Goal: Find specific page/section: Find specific page/section

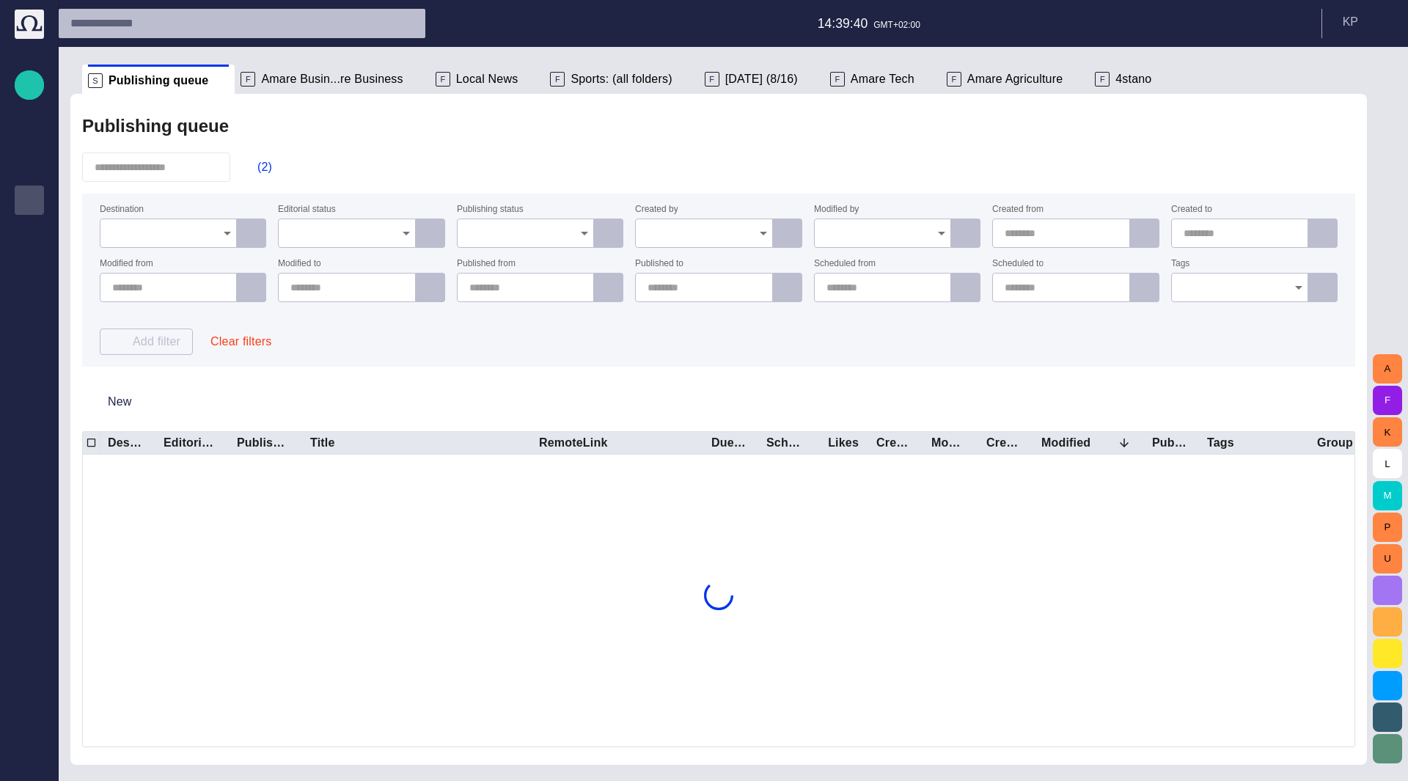
click at [1390, 578] on button "button" at bounding box center [1387, 590] width 29 height 29
click at [1386, 582] on span "button" at bounding box center [1388, 591] width 18 height 18
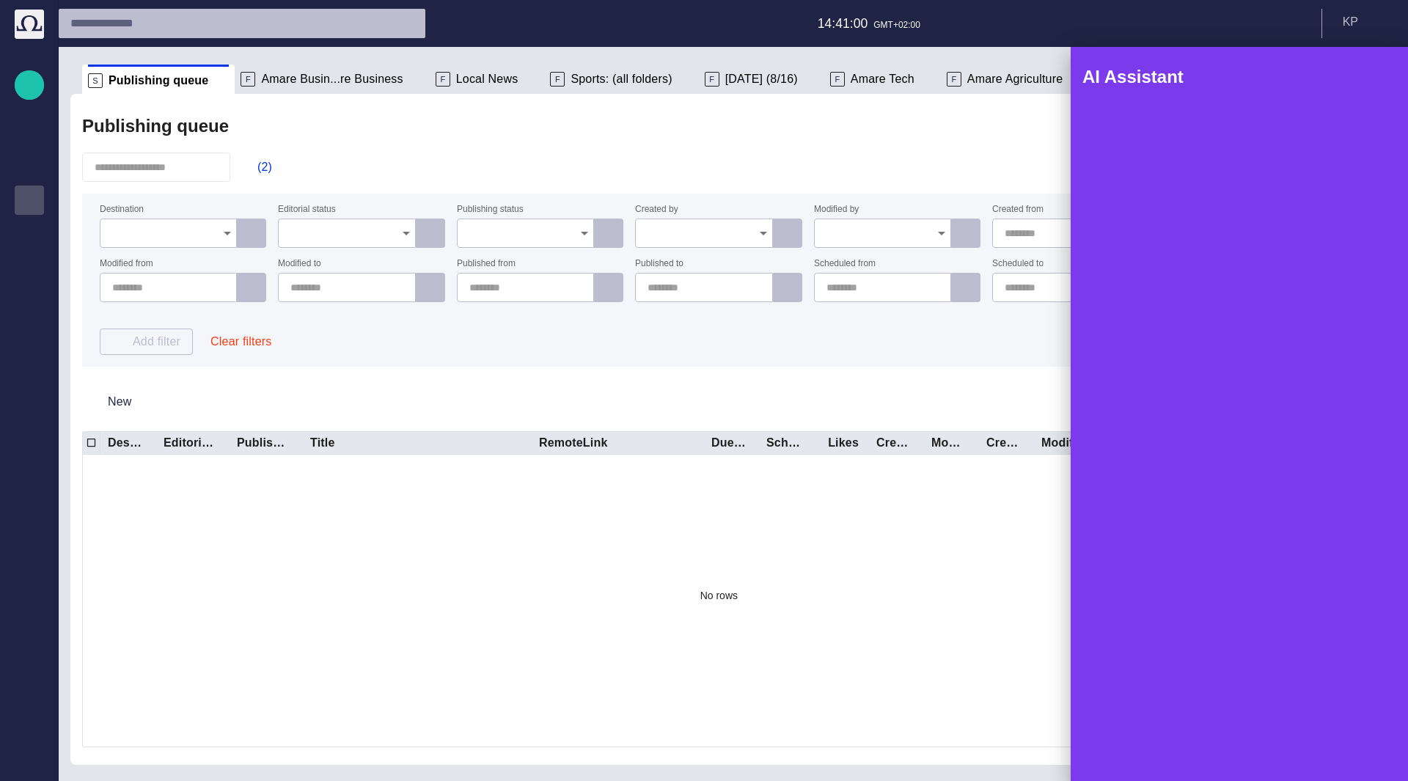
click at [400, 78] on div at bounding box center [704, 390] width 1408 height 781
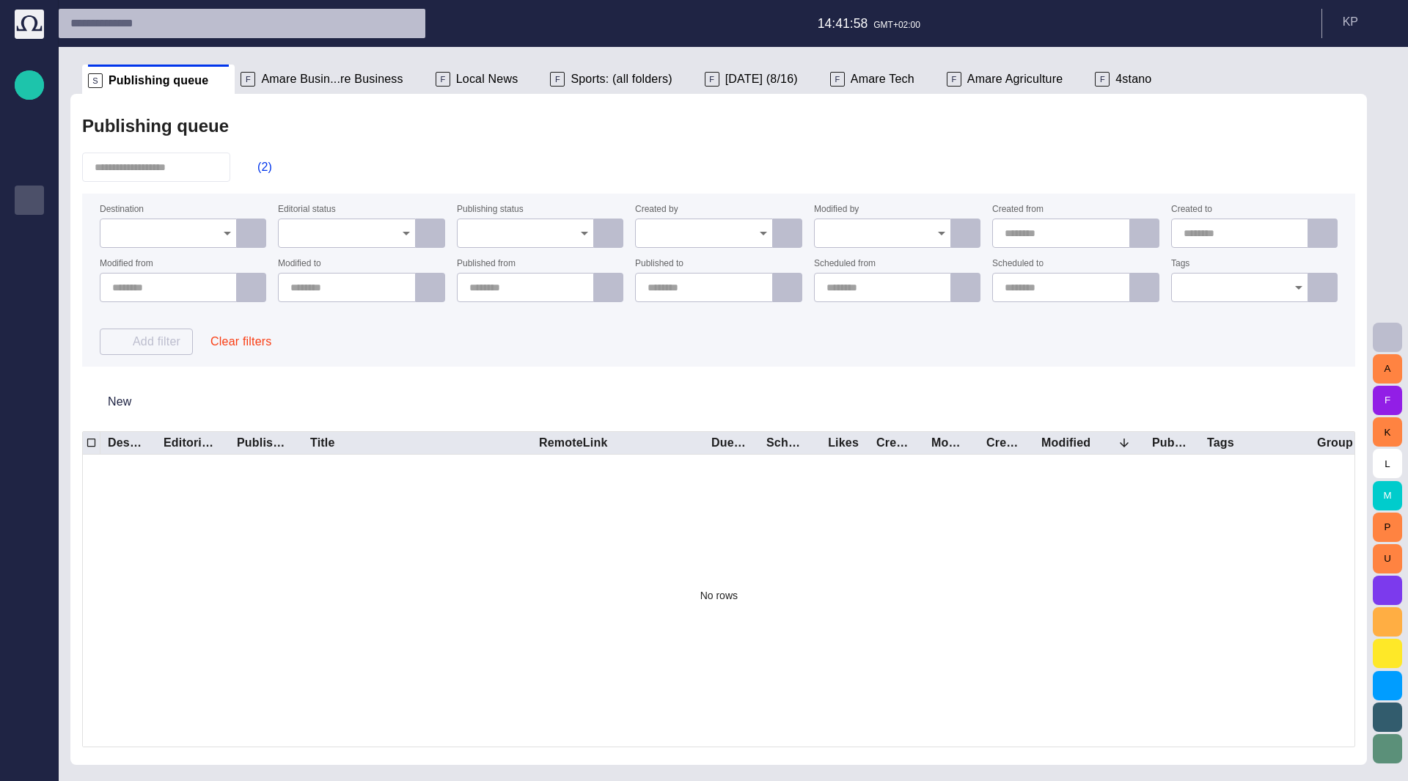
click at [1388, 590] on span "button" at bounding box center [1388, 591] width 18 height 18
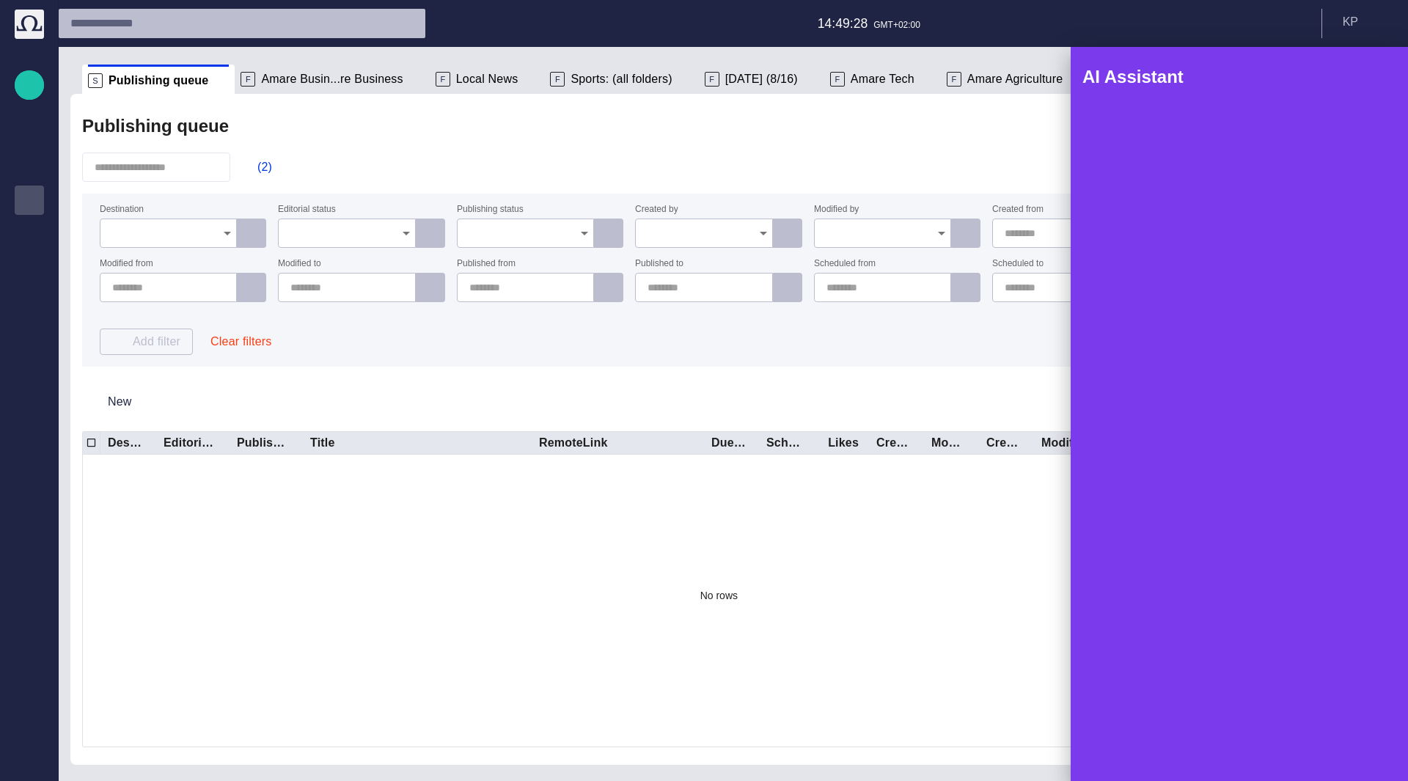
click at [323, 83] on div at bounding box center [704, 390] width 1408 height 781
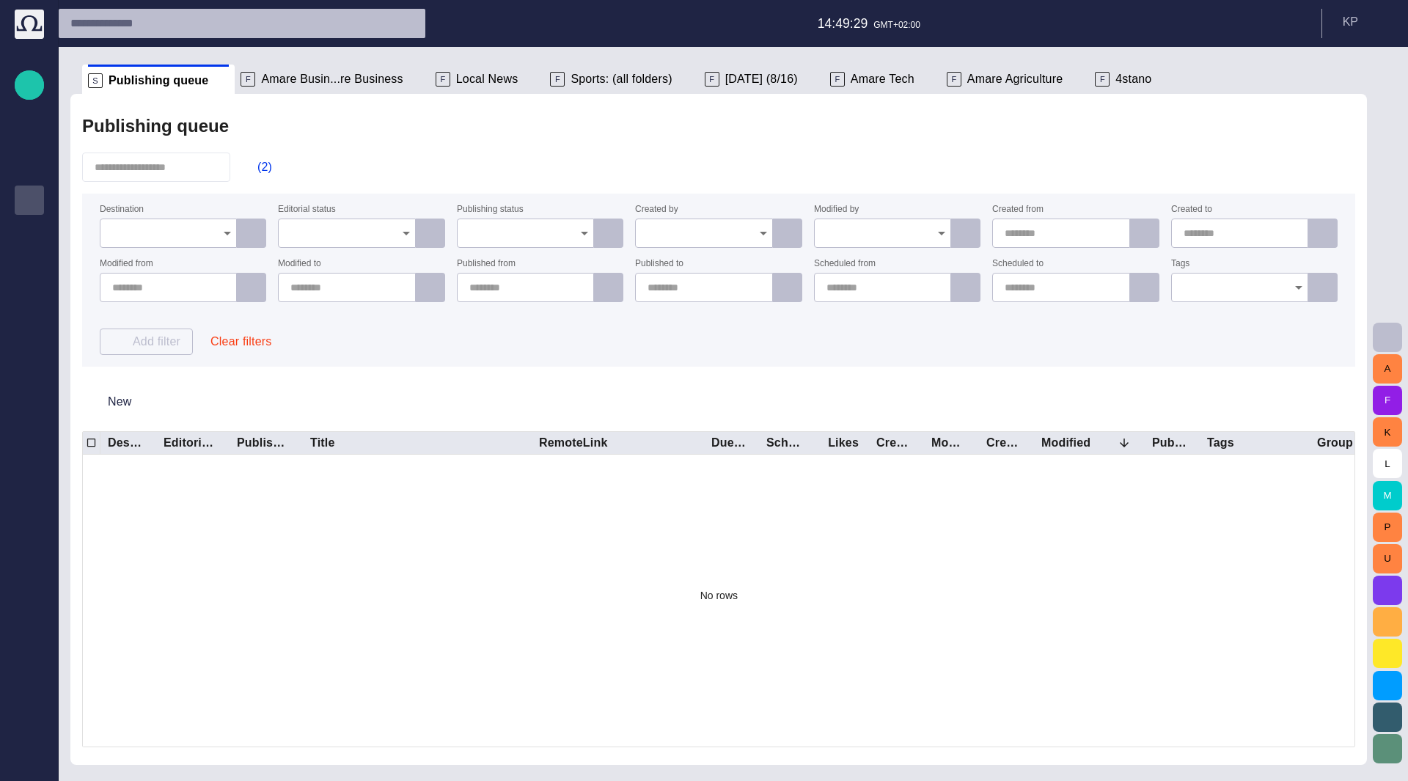
click at [324, 81] on span "Amare Busin...re Business" at bounding box center [332, 79] width 142 height 15
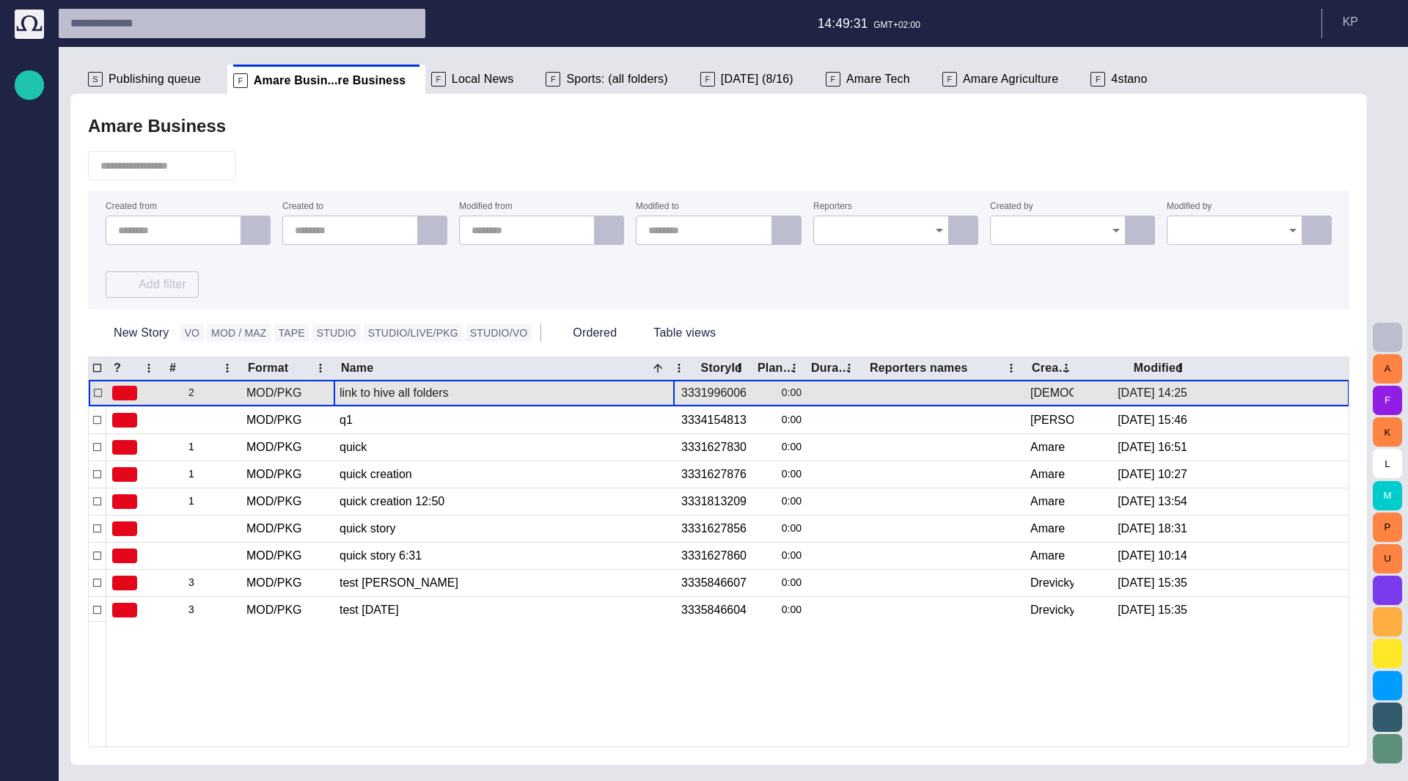
click at [383, 392] on div "link to hive all folders" at bounding box center [504, 393] width 329 height 26
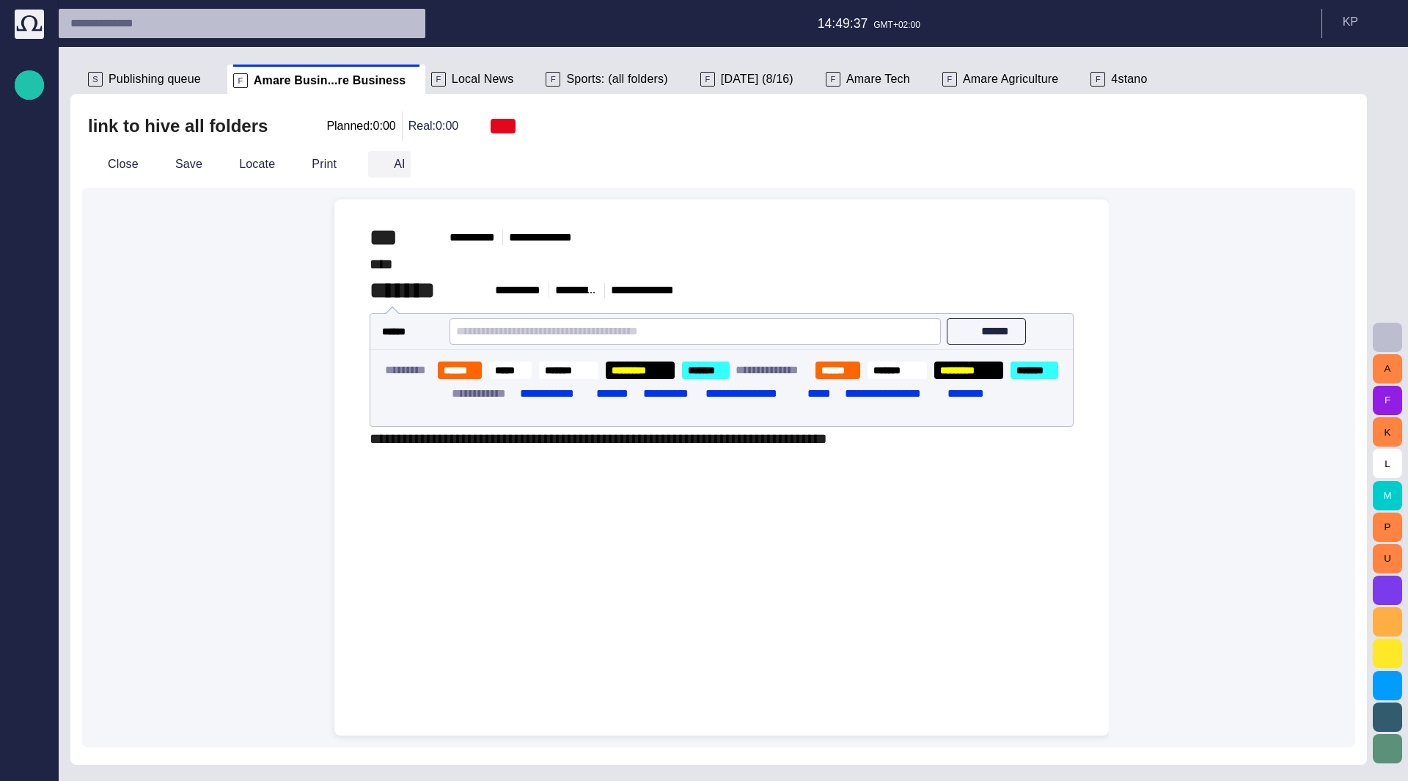
click at [373, 164] on span "button" at bounding box center [380, 164] width 15 height 15
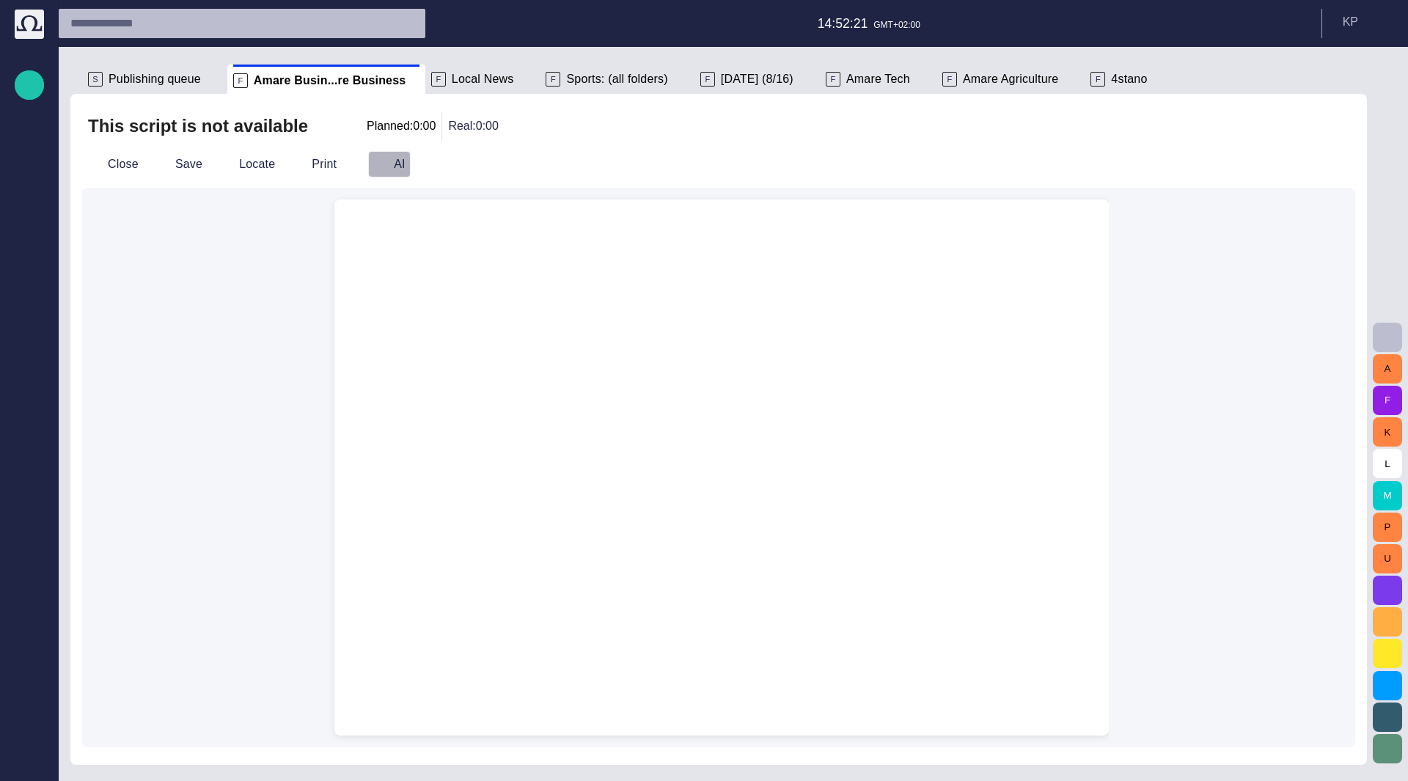
click at [370, 172] on button "AI" at bounding box center [389, 164] width 43 height 26
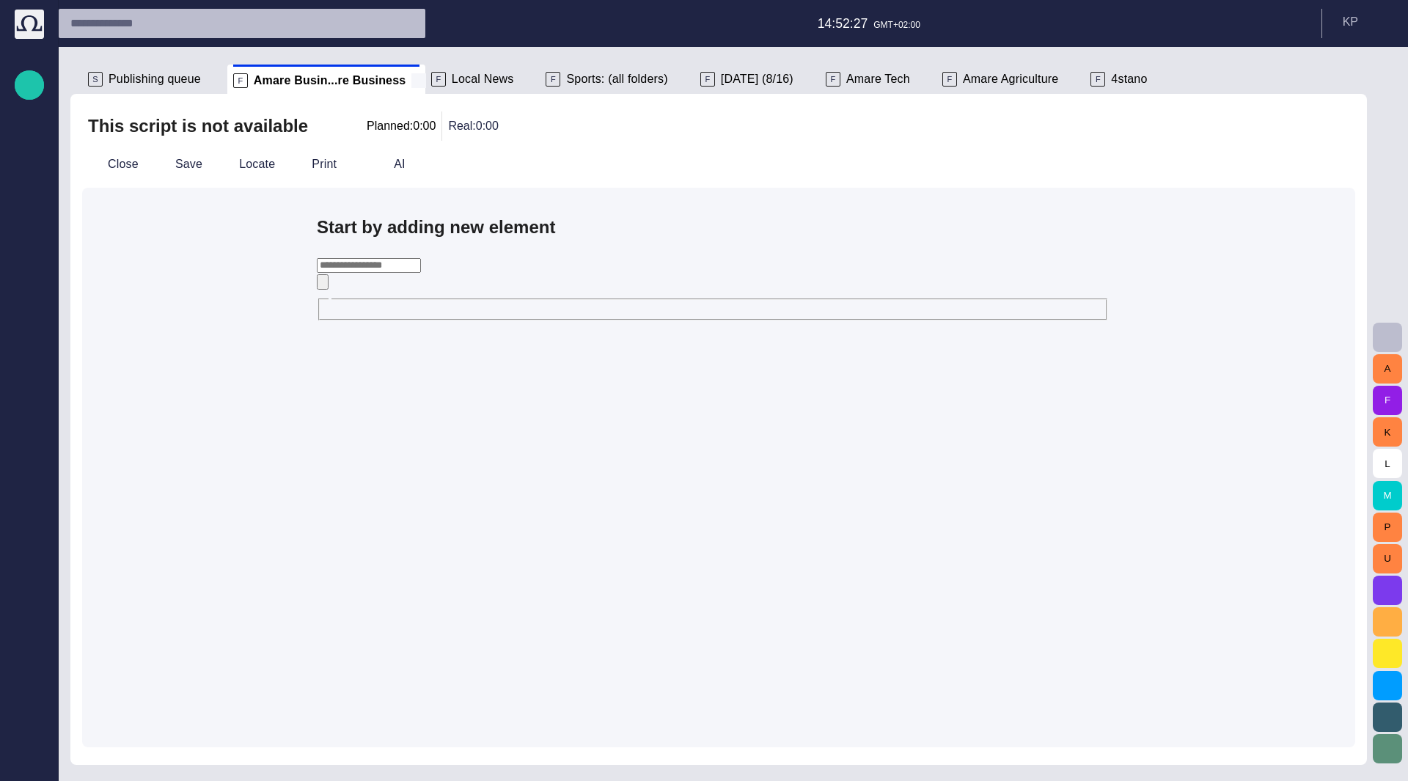
click at [411, 78] on span at bounding box center [418, 80] width 15 height 15
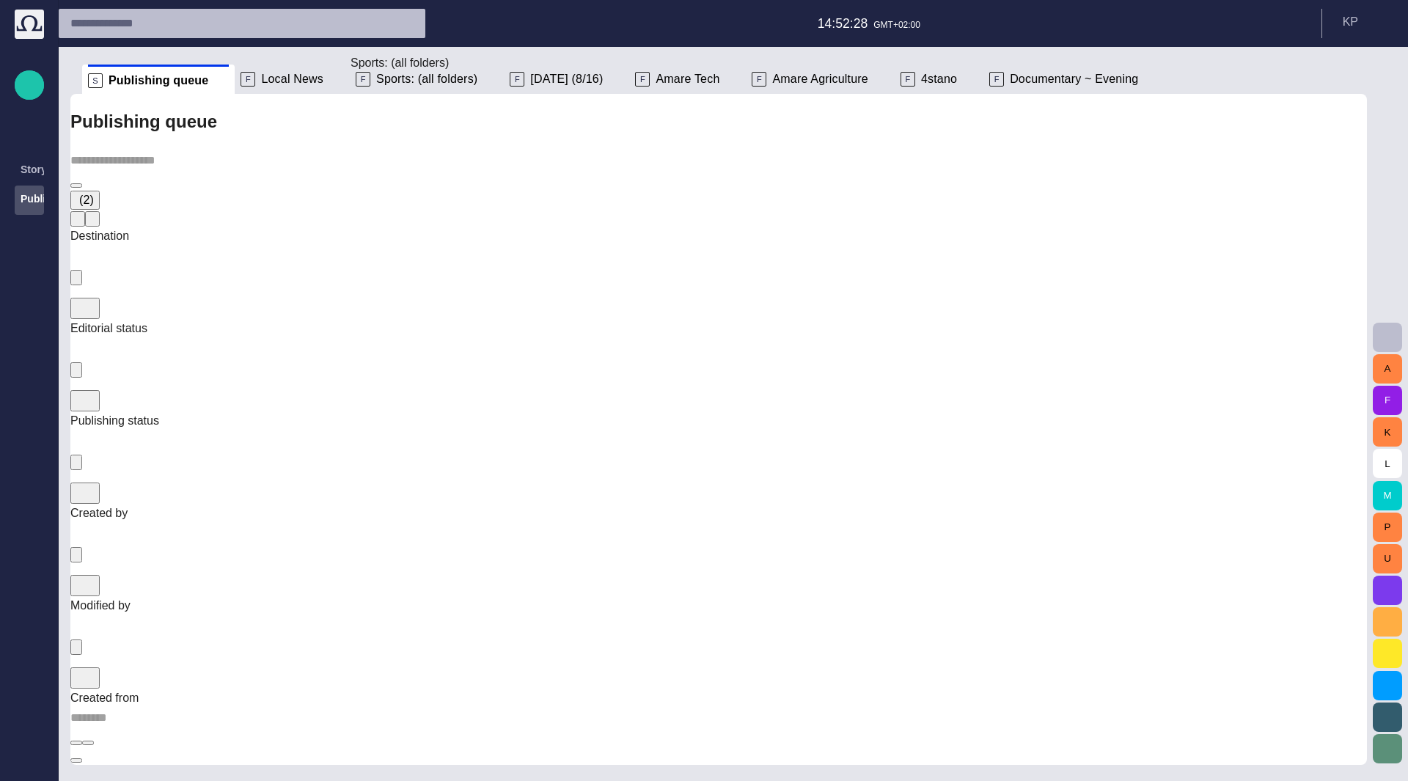
click at [392, 81] on span "Sports: (all folders)" at bounding box center [426, 79] width 101 height 15
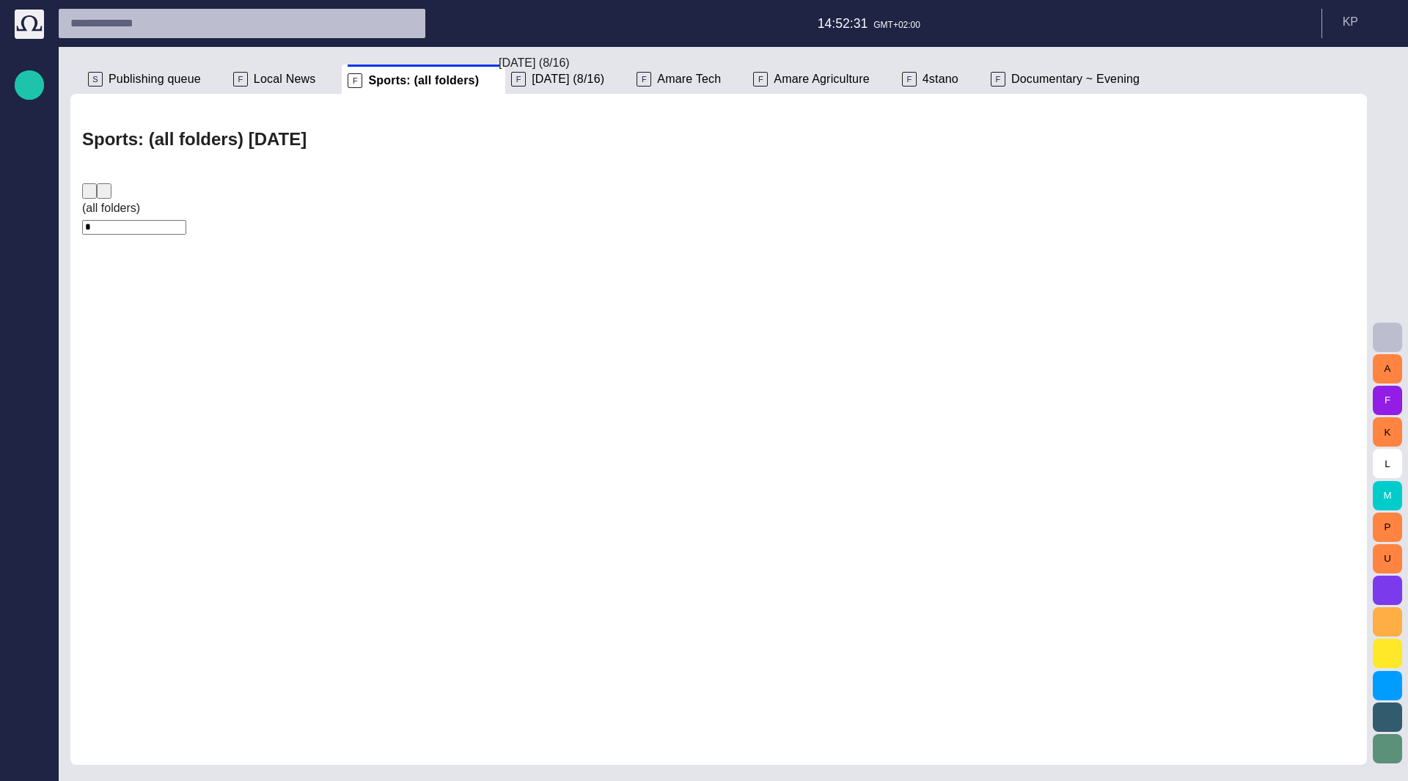
click at [553, 81] on span "[DATE] (8/16)" at bounding box center [568, 79] width 73 height 15
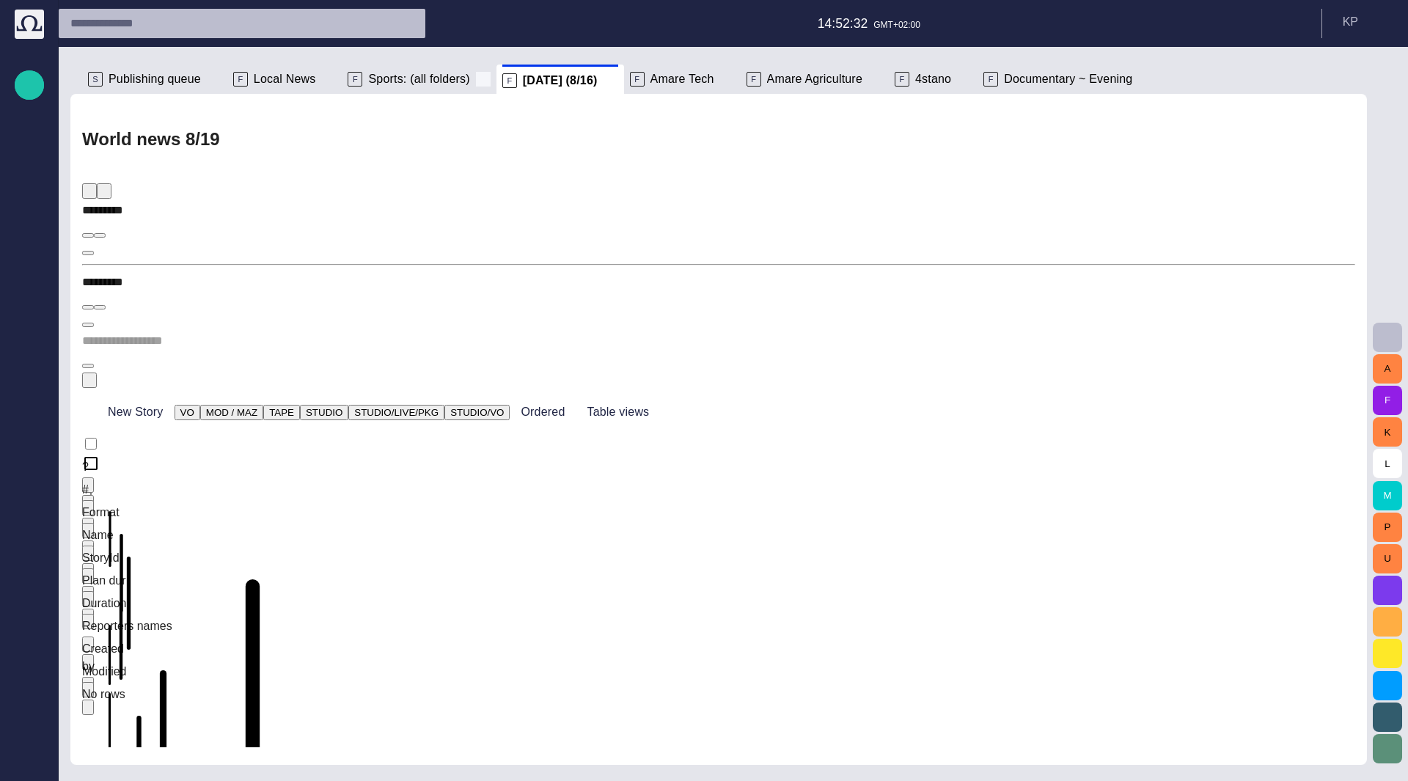
click at [476, 76] on span at bounding box center [483, 79] width 15 height 15
click at [452, 84] on span at bounding box center [456, 80] width 15 height 15
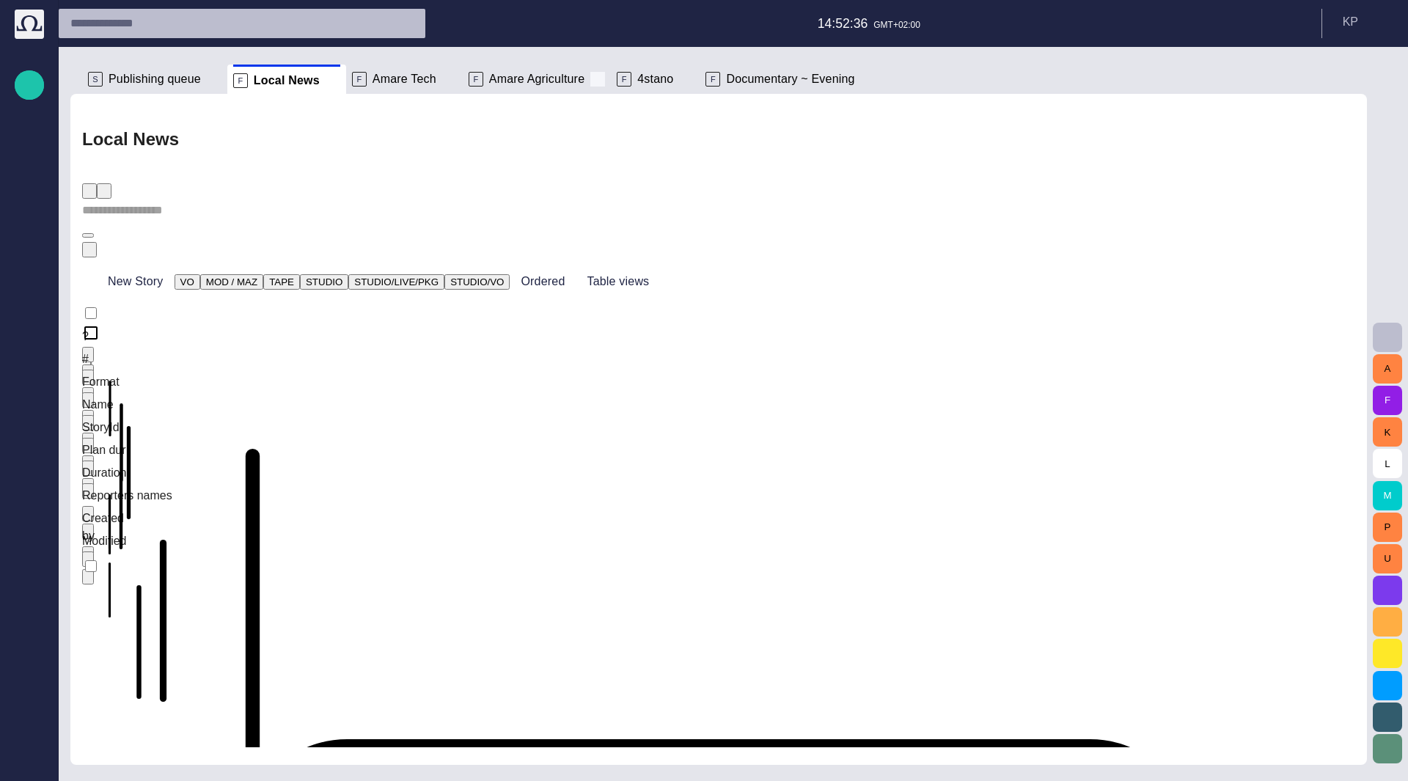
click at [590, 80] on span at bounding box center [597, 79] width 15 height 15
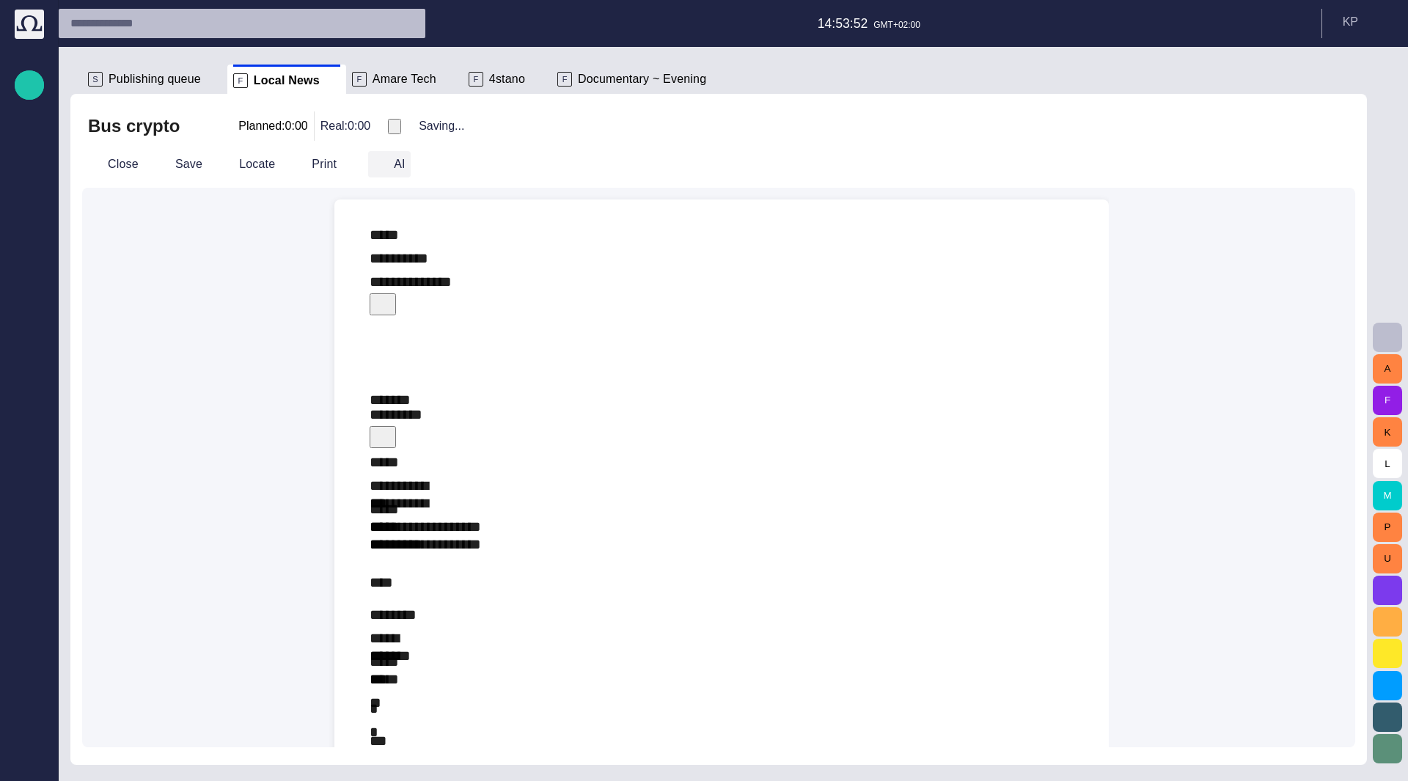
click at [373, 165] on span "button" at bounding box center [380, 164] width 15 height 15
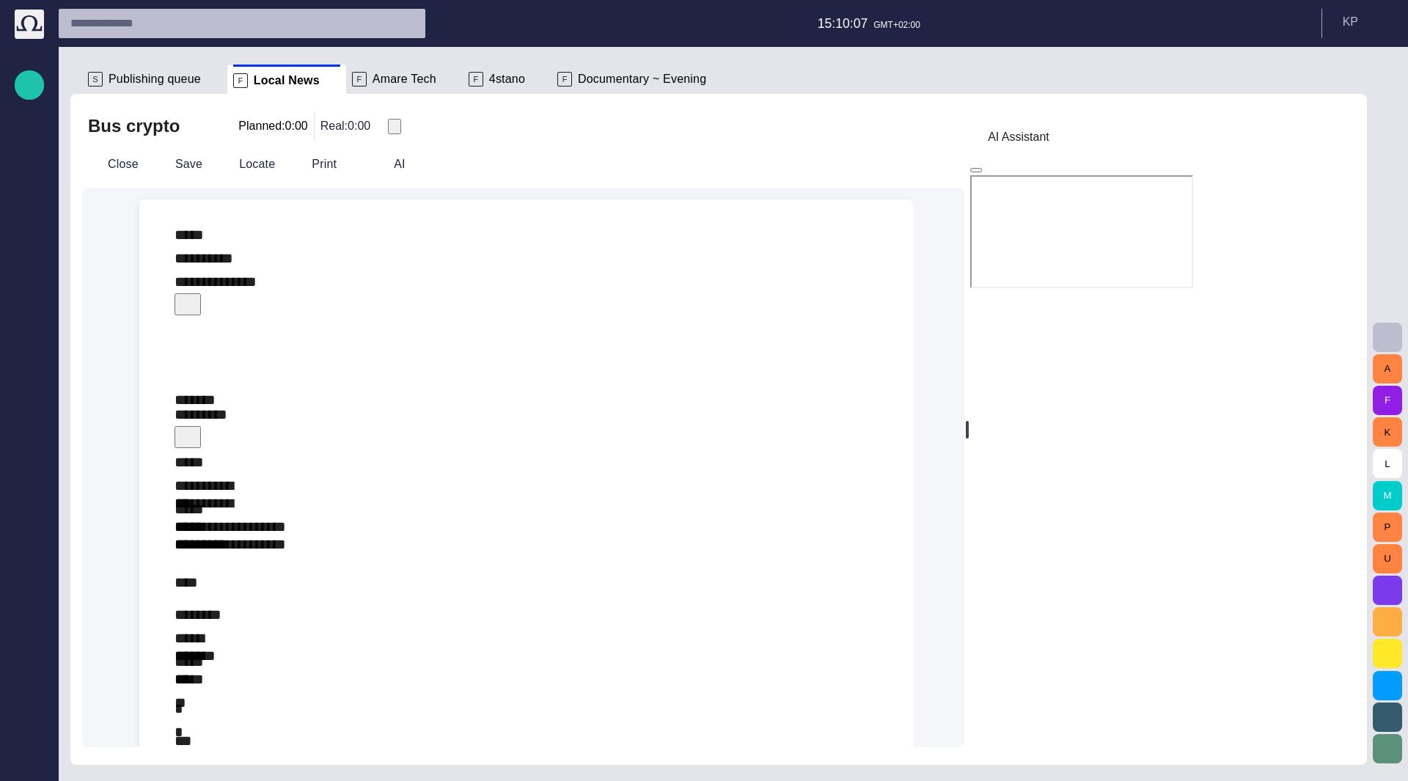
click at [976, 170] on span "button" at bounding box center [976, 170] width 0 height 0
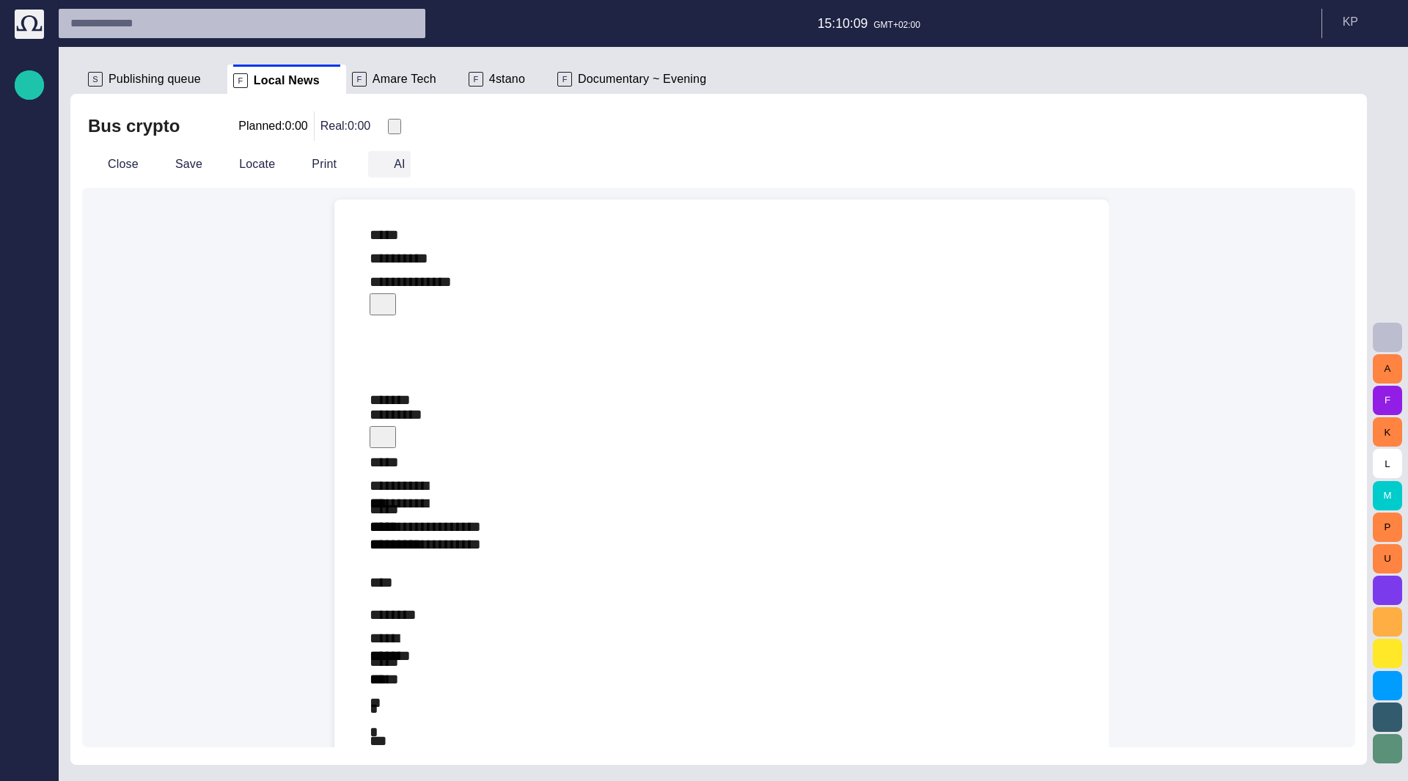
click at [373, 163] on span "button" at bounding box center [380, 164] width 15 height 15
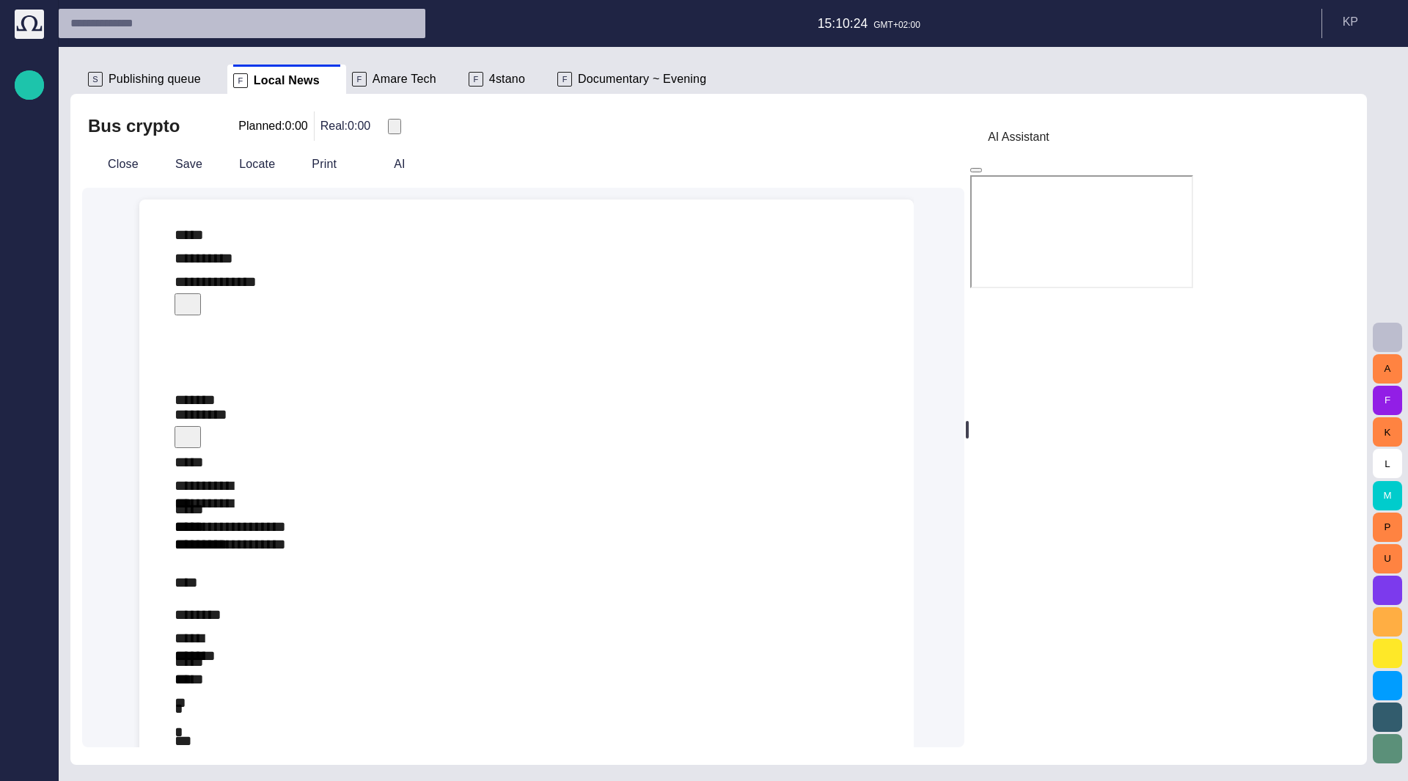
click at [976, 170] on span "button" at bounding box center [976, 170] width 0 height 0
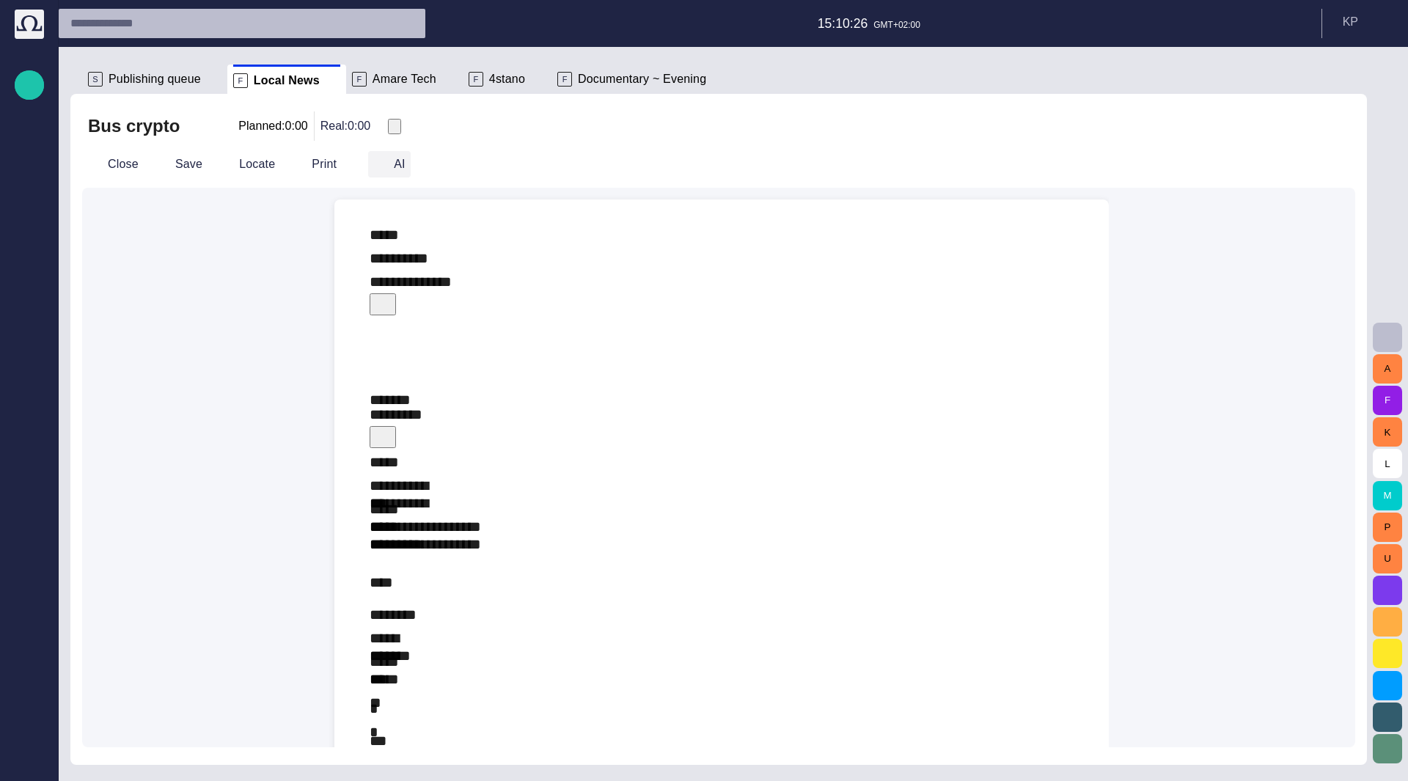
click at [368, 172] on button "AI" at bounding box center [389, 164] width 43 height 26
